Goal: Information Seeking & Learning: Learn about a topic

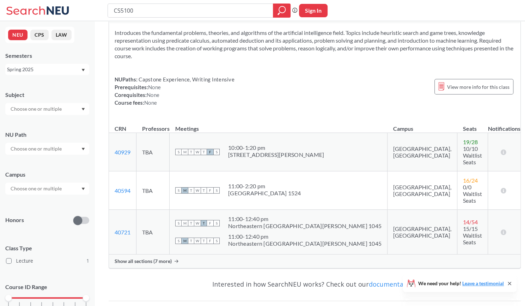
scroll to position [30, 0]
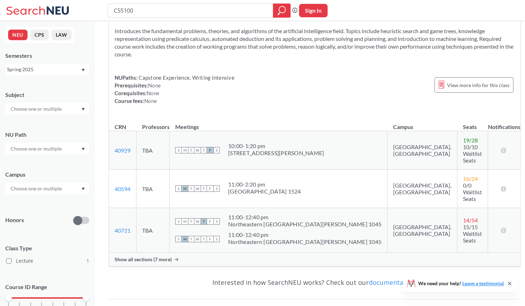
click at [150, 256] on span "Show all sections (7 more)" at bounding box center [143, 259] width 57 height 6
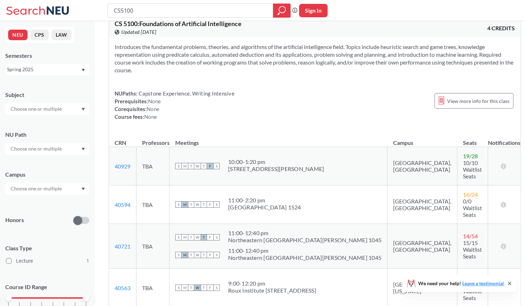
scroll to position [0, 0]
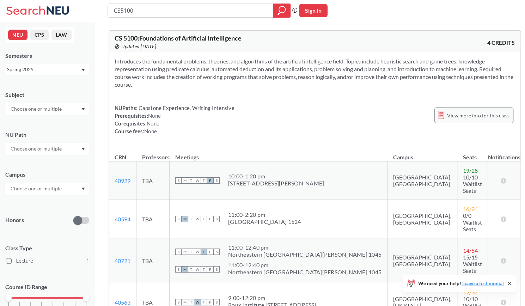
click at [472, 115] on span "View more info for this class" at bounding box center [478, 115] width 62 height 9
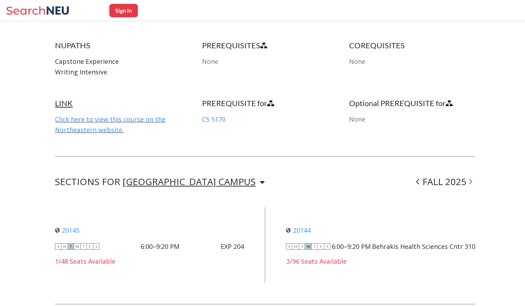
scroll to position [428, 0]
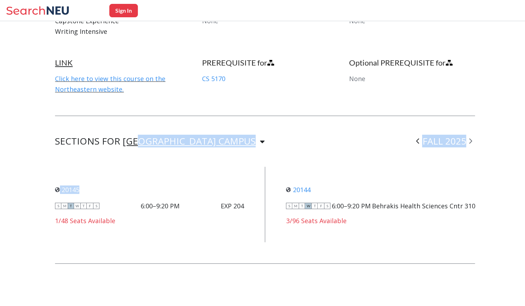
drag, startPoint x: 140, startPoint y: 142, endPoint x: 124, endPoint y: 148, distance: 17.0
click at [124, 148] on div "SECTIONS FOR [GEOGRAPHIC_DATA] CAMPUS [GEOGRAPHIC_DATA] CAMPUS [GEOGRAPHIC_DATA…" at bounding box center [265, 189] width 420 height 105
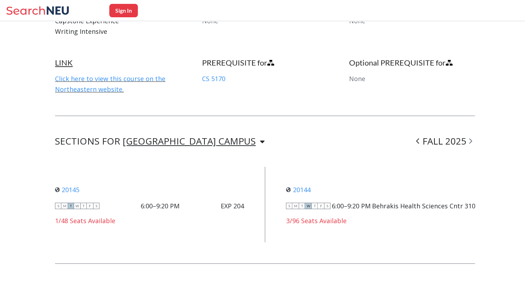
click at [363, 160] on div "SECTIONS FOR [GEOGRAPHIC_DATA] CAMPUS [GEOGRAPHIC_DATA] CAMPUS [GEOGRAPHIC_DATA…" at bounding box center [265, 189] width 420 height 105
click at [320, 221] on div "3/96 Seats Available" at bounding box center [380, 221] width 189 height 8
click at [124, 77] on link "Click here to view this course on the Northeastern website." at bounding box center [110, 83] width 110 height 19
